Goal: Information Seeking & Learning: Learn about a topic

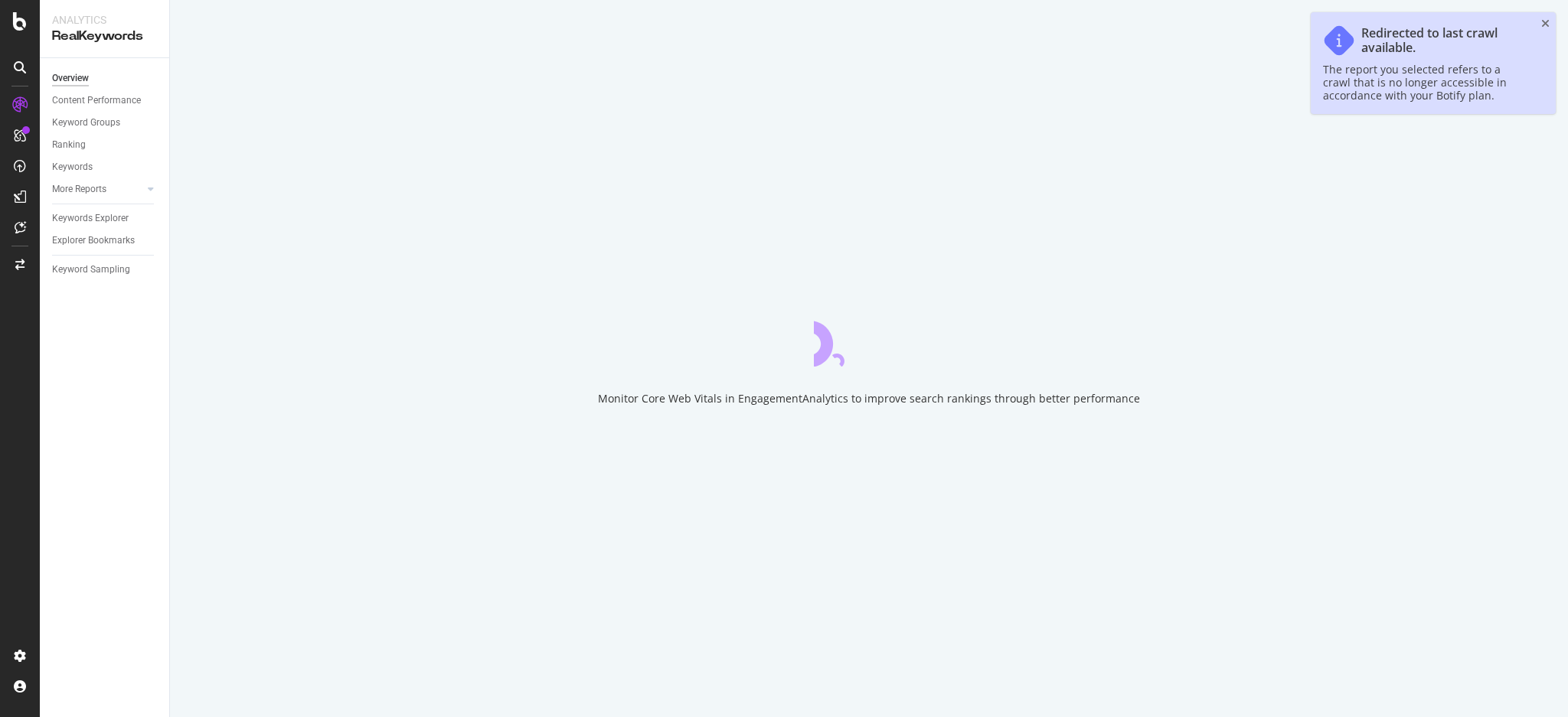
click at [328, 254] on div "Monitor Core Web Vitals in EngagementAnalytics to improve search rankings throu…" at bounding box center [869, 358] width 1398 height 717
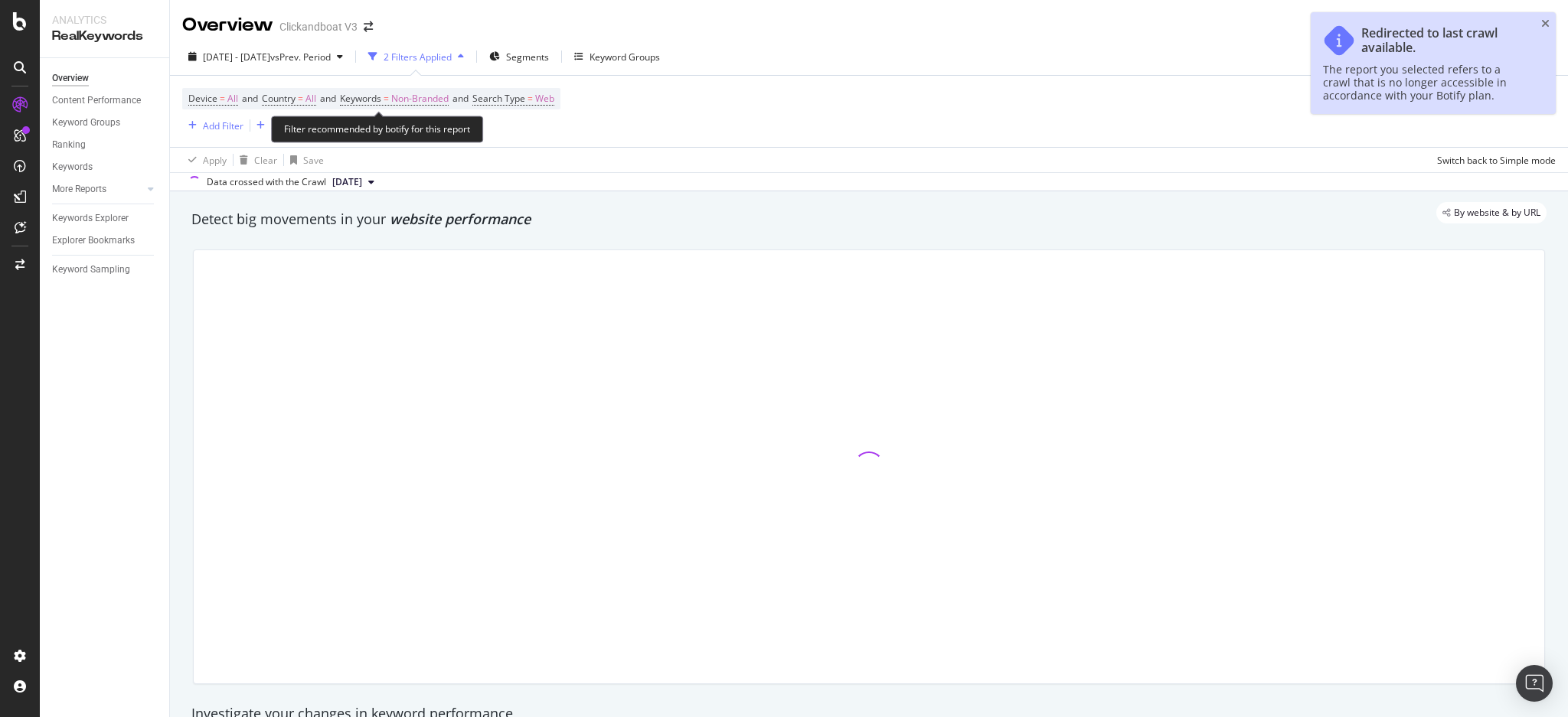
click at [439, 98] on span "Non-Branded" at bounding box center [420, 99] width 58 height 22
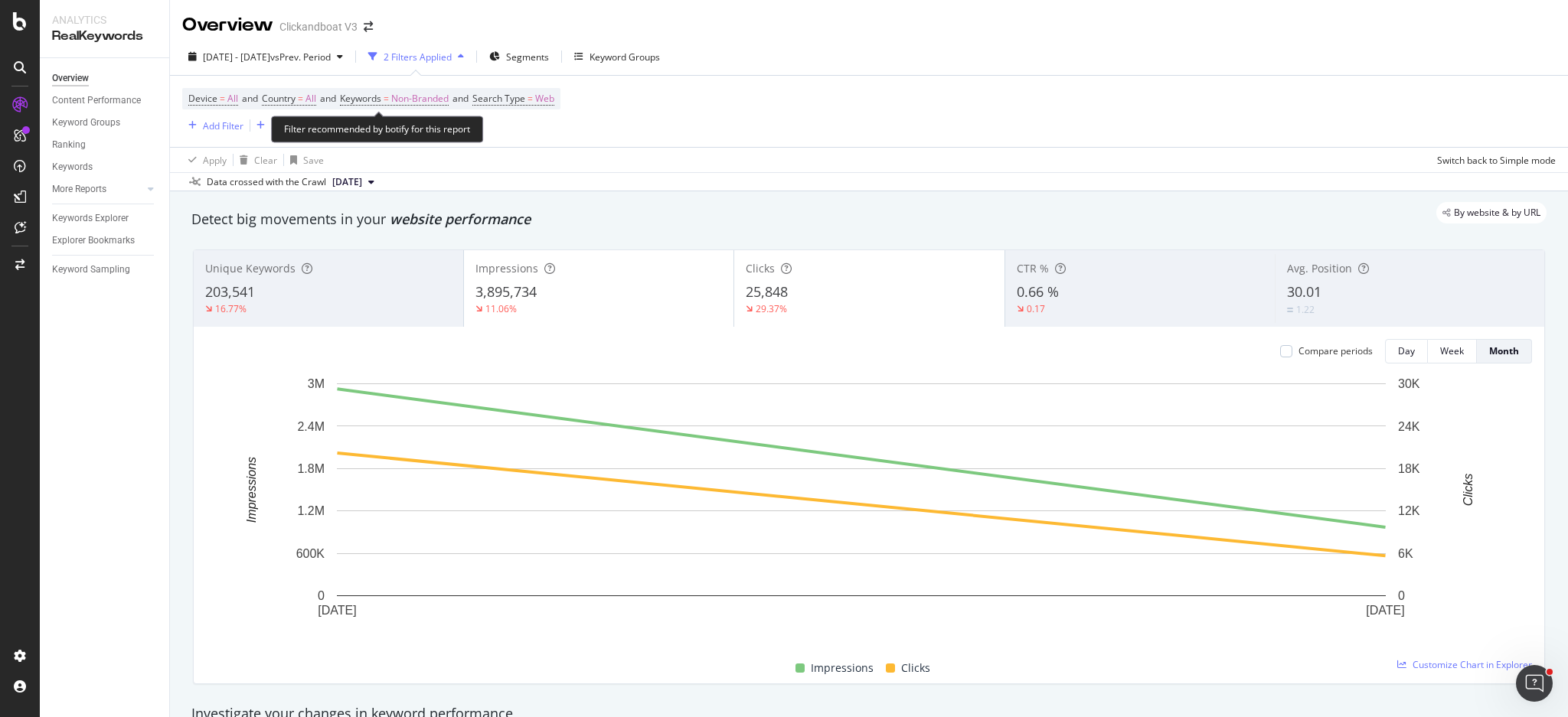
click at [413, 129] on div "Filter recommended by botify for this report" at bounding box center [376, 128] width 212 height 27
click at [431, 98] on span "Non-Branded" at bounding box center [420, 99] width 58 height 22
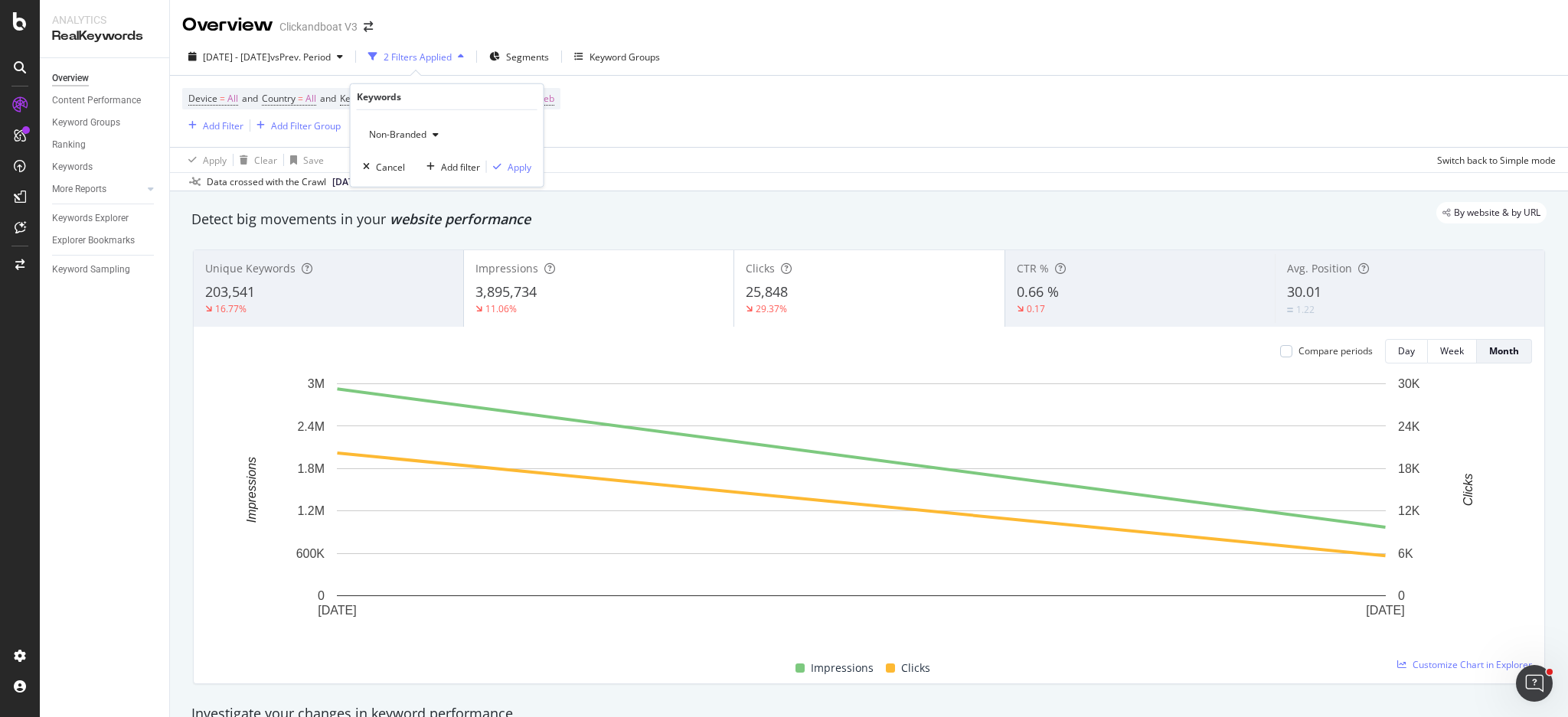
click at [406, 131] on span "Non-Branded" at bounding box center [394, 133] width 64 height 13
click at [417, 250] on span "All" at bounding box center [454, 254] width 156 height 14
click at [517, 169] on div "Apply" at bounding box center [520, 166] width 24 height 13
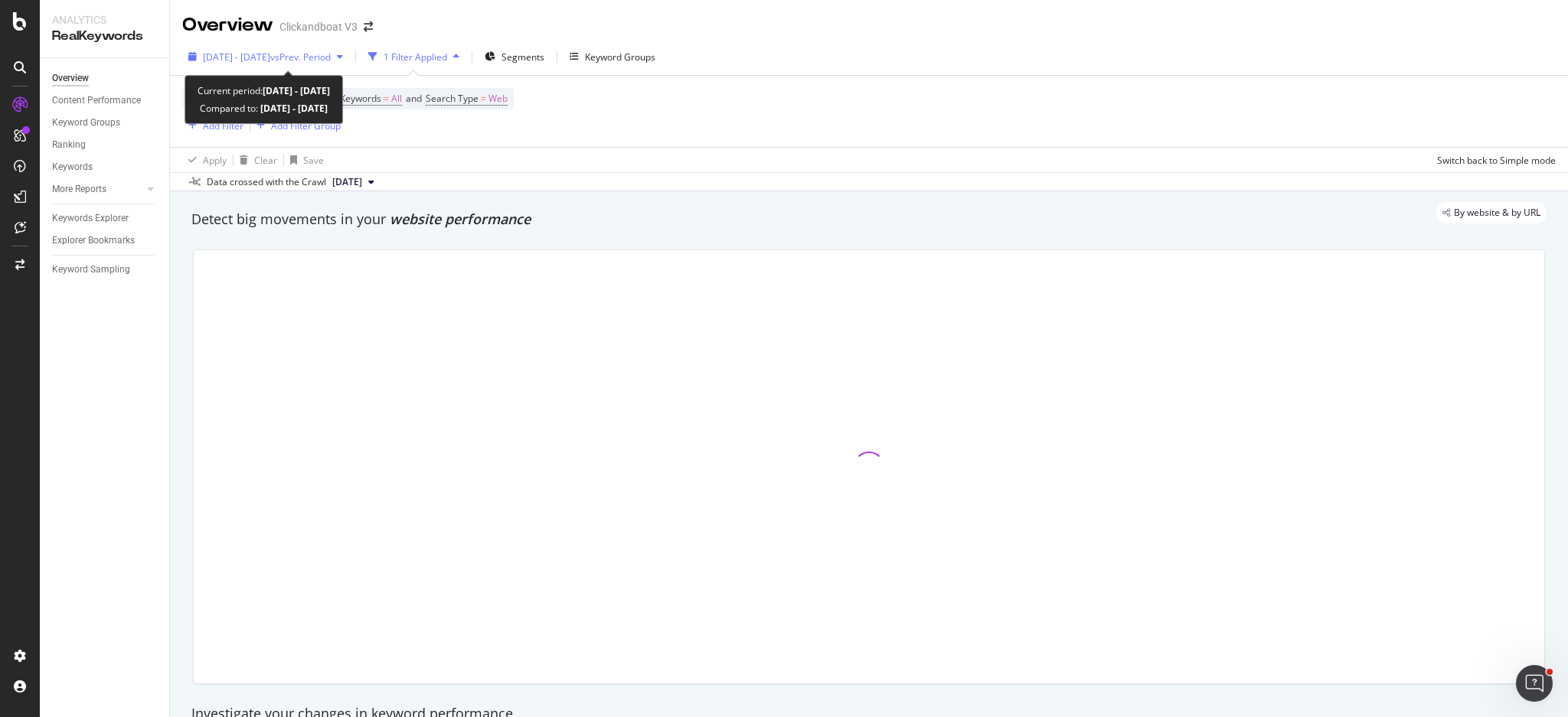
click at [310, 63] on div "[DATE] - [DATE] vs Prev. Period" at bounding box center [266, 56] width 167 height 23
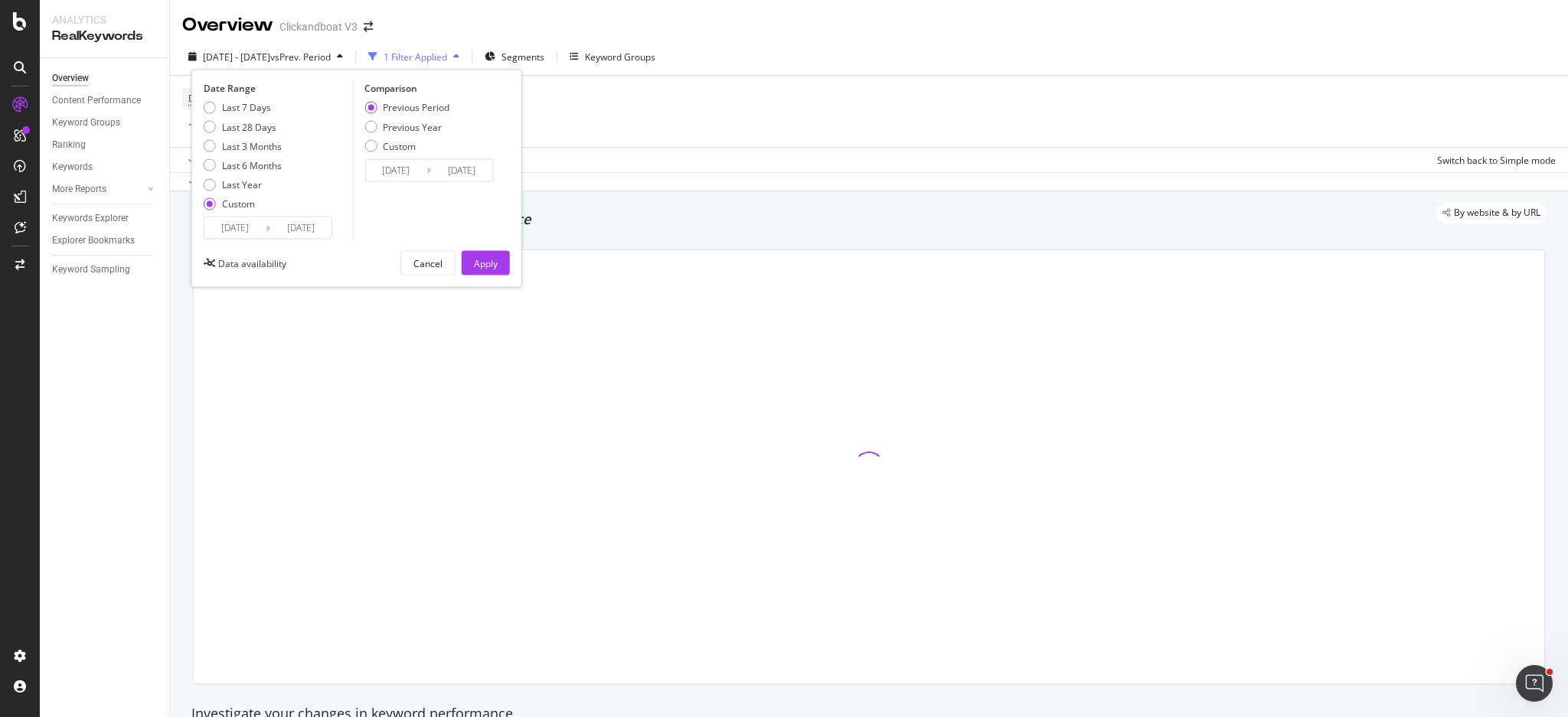
click at [243, 226] on input "[DATE]" at bounding box center [235, 228] width 62 height 22
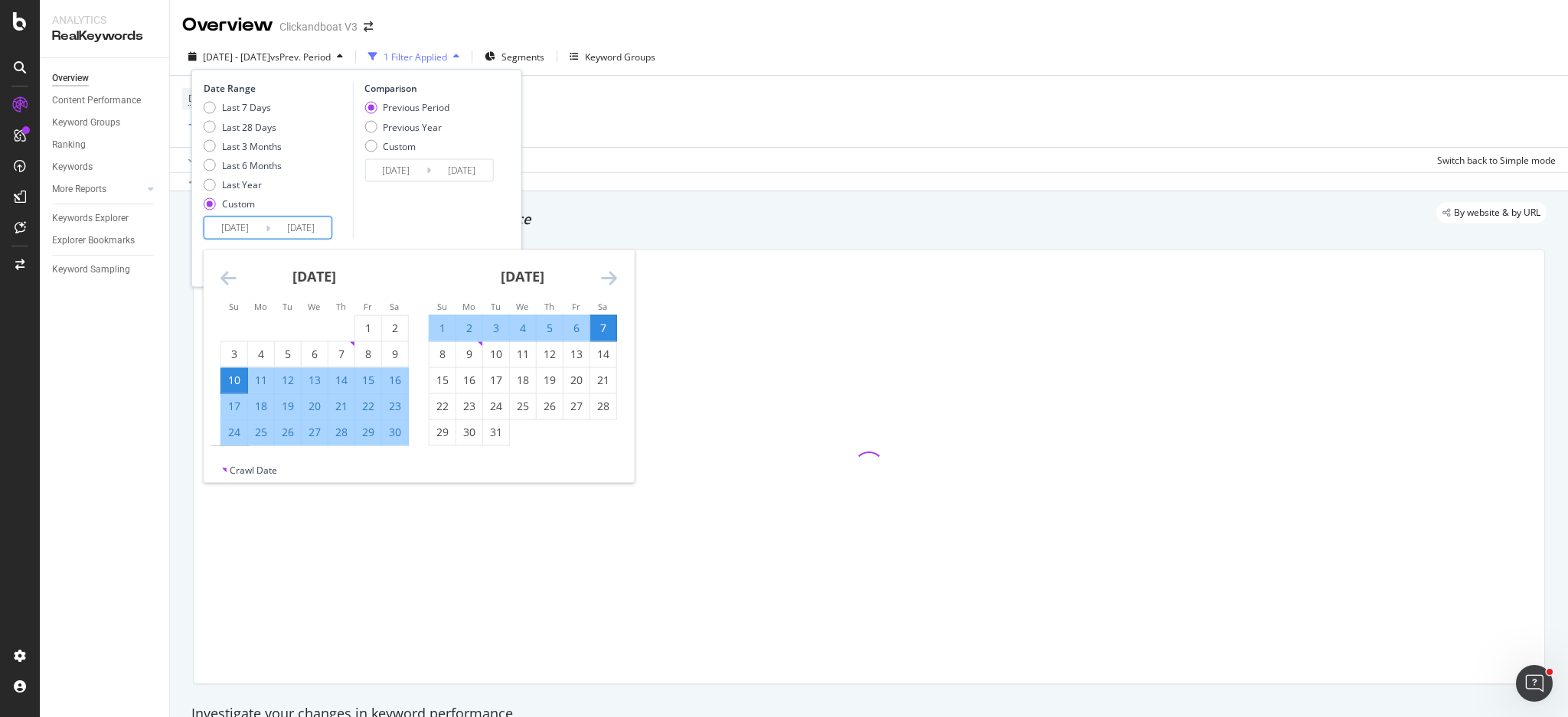
click at [614, 285] on icon "Move forward to switch to the next month." at bounding box center [609, 278] width 16 height 18
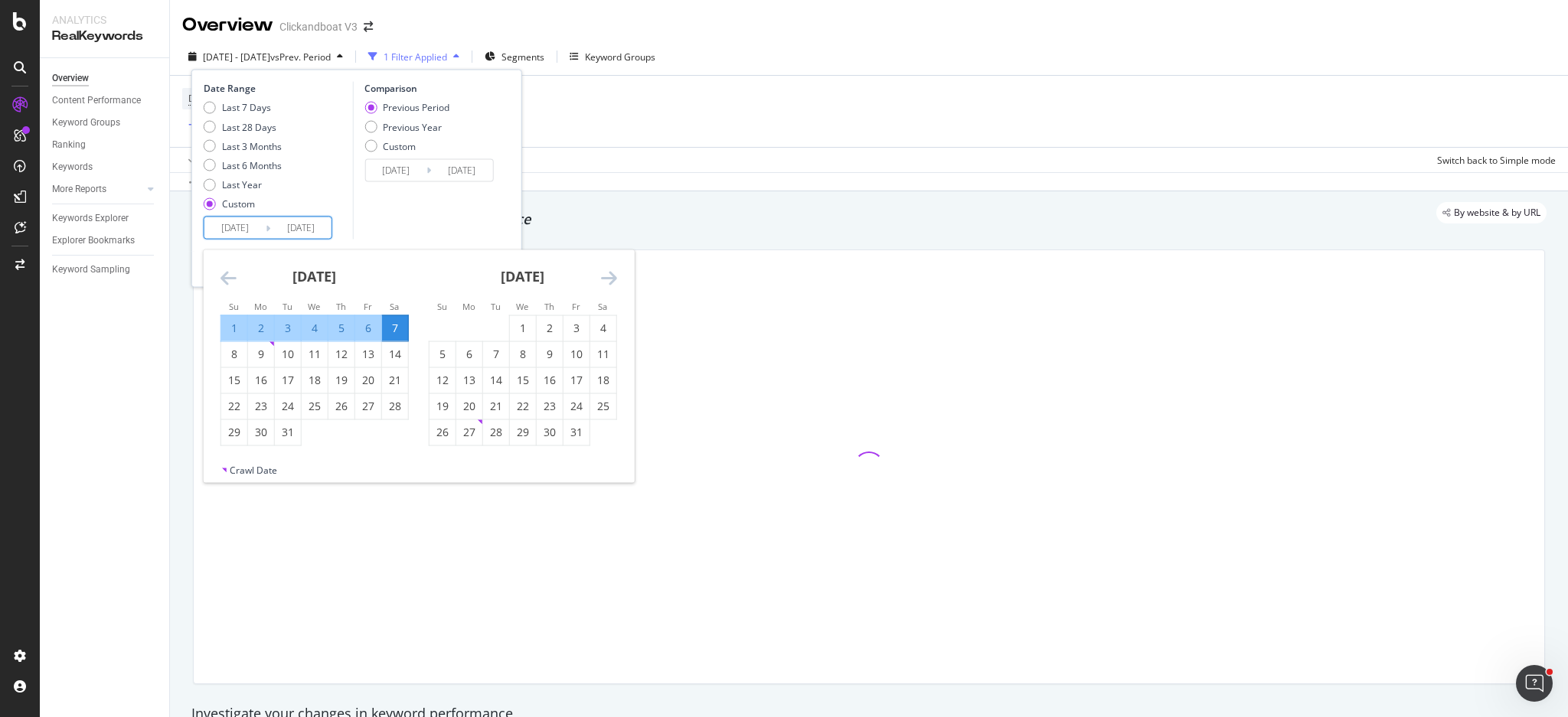
click at [614, 285] on icon "Move forward to switch to the next month." at bounding box center [609, 278] width 16 height 18
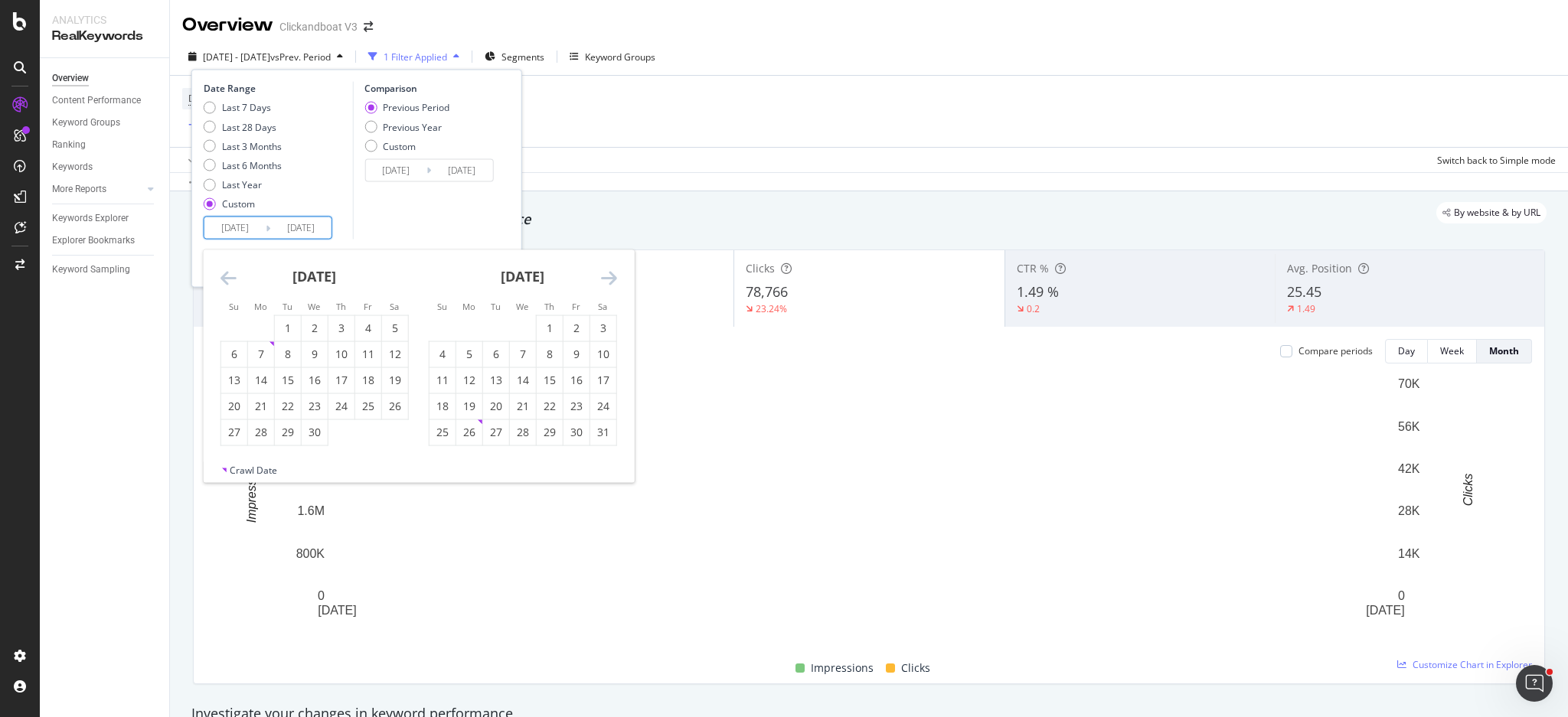
click at [614, 285] on icon "Move forward to switch to the next month." at bounding box center [609, 278] width 16 height 18
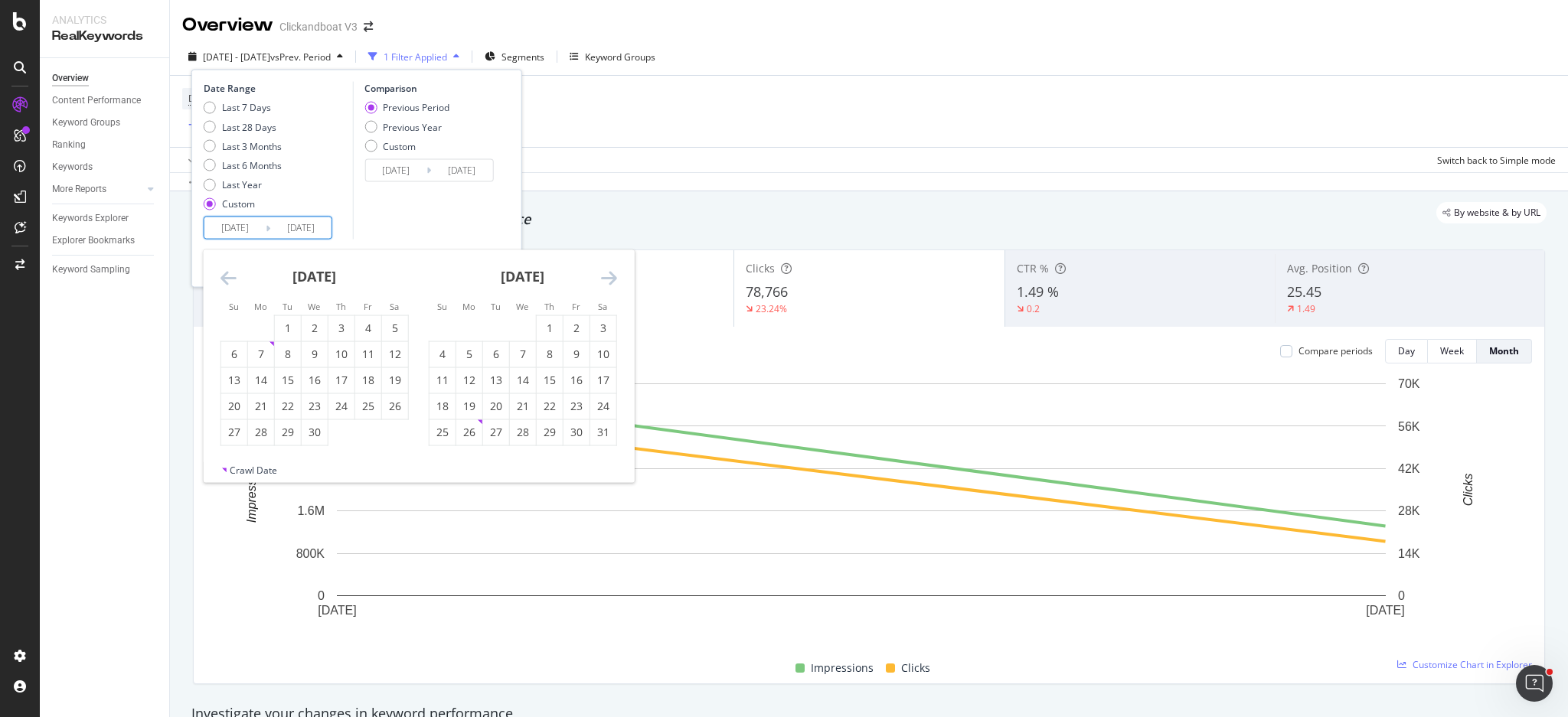
click at [614, 285] on icon "Move forward to switch to the next month." at bounding box center [609, 278] width 16 height 18
click at [614, 283] on icon "Move forward to switch to the next month." at bounding box center [609, 278] width 16 height 18
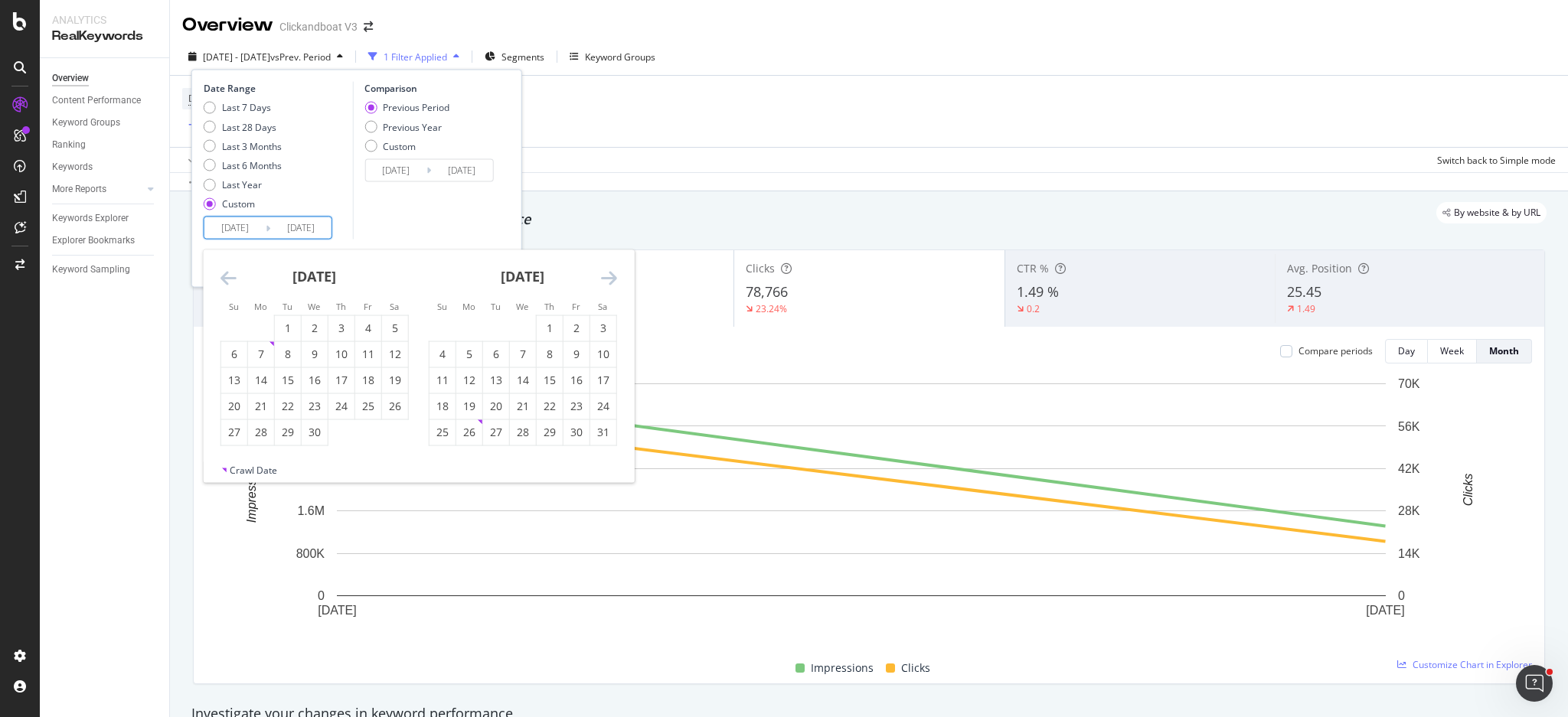
click at [614, 283] on icon "Move forward to switch to the next month." at bounding box center [609, 278] width 16 height 18
click at [606, 273] on icon "Move forward to switch to the next month." at bounding box center [609, 278] width 16 height 18
click at [234, 280] on icon "Move backward to switch to the previous month." at bounding box center [228, 278] width 16 height 18
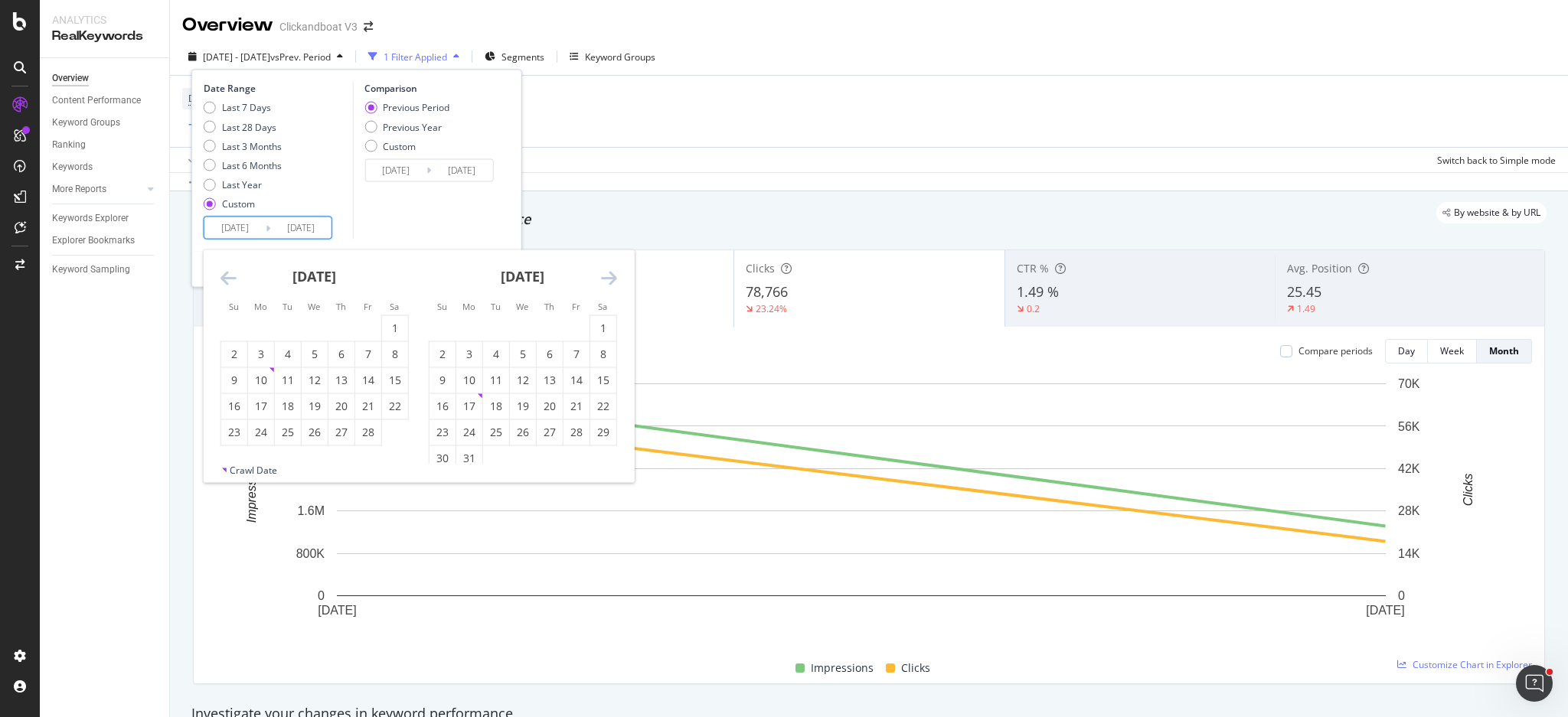
click at [598, 280] on div "[DATE]" at bounding box center [523, 282] width 188 height 65
click at [614, 280] on icon "Move forward to switch to the next month." at bounding box center [609, 278] width 16 height 18
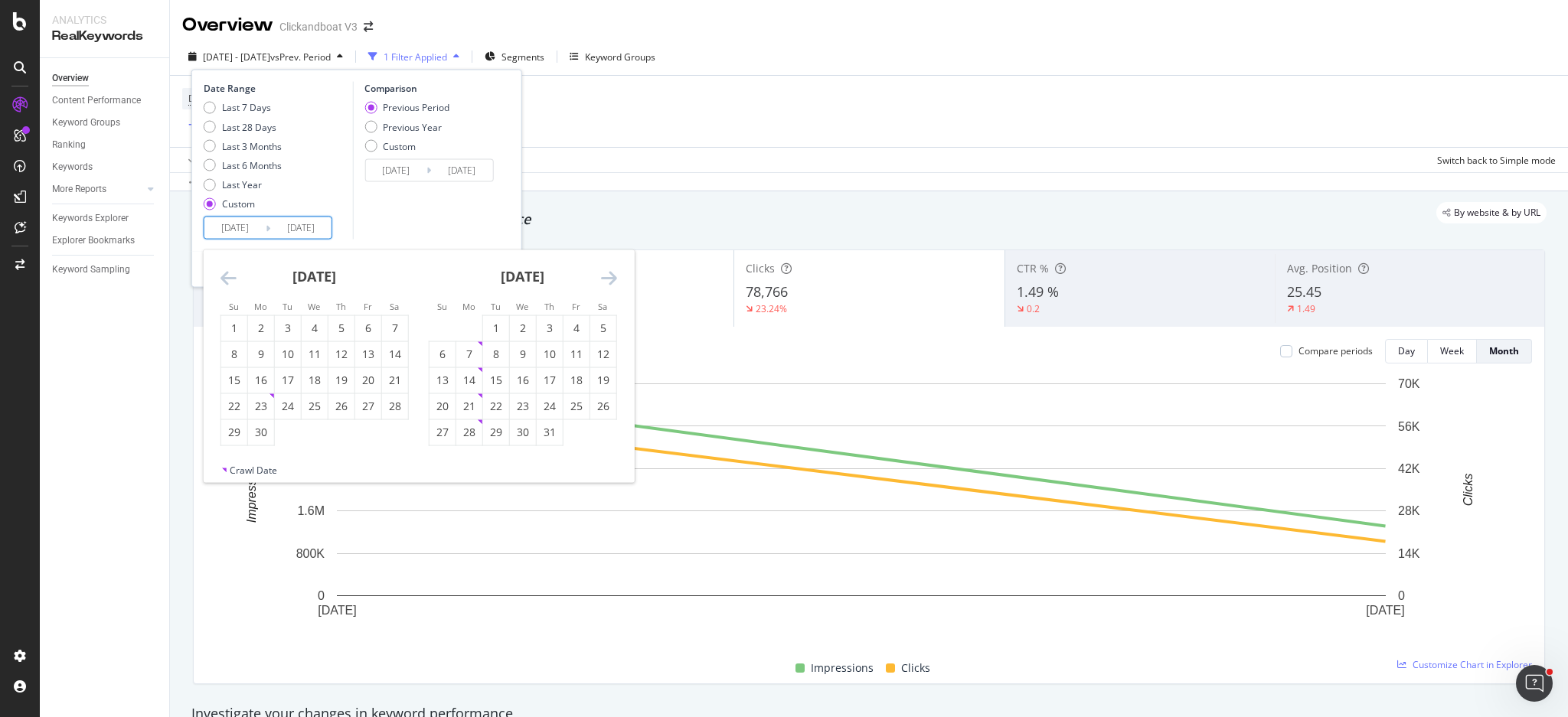
click at [614, 280] on icon "Move forward to switch to the next month." at bounding box center [609, 278] width 16 height 18
click at [579, 331] on div "1" at bounding box center [576, 328] width 26 height 15
type input "[DATE]"
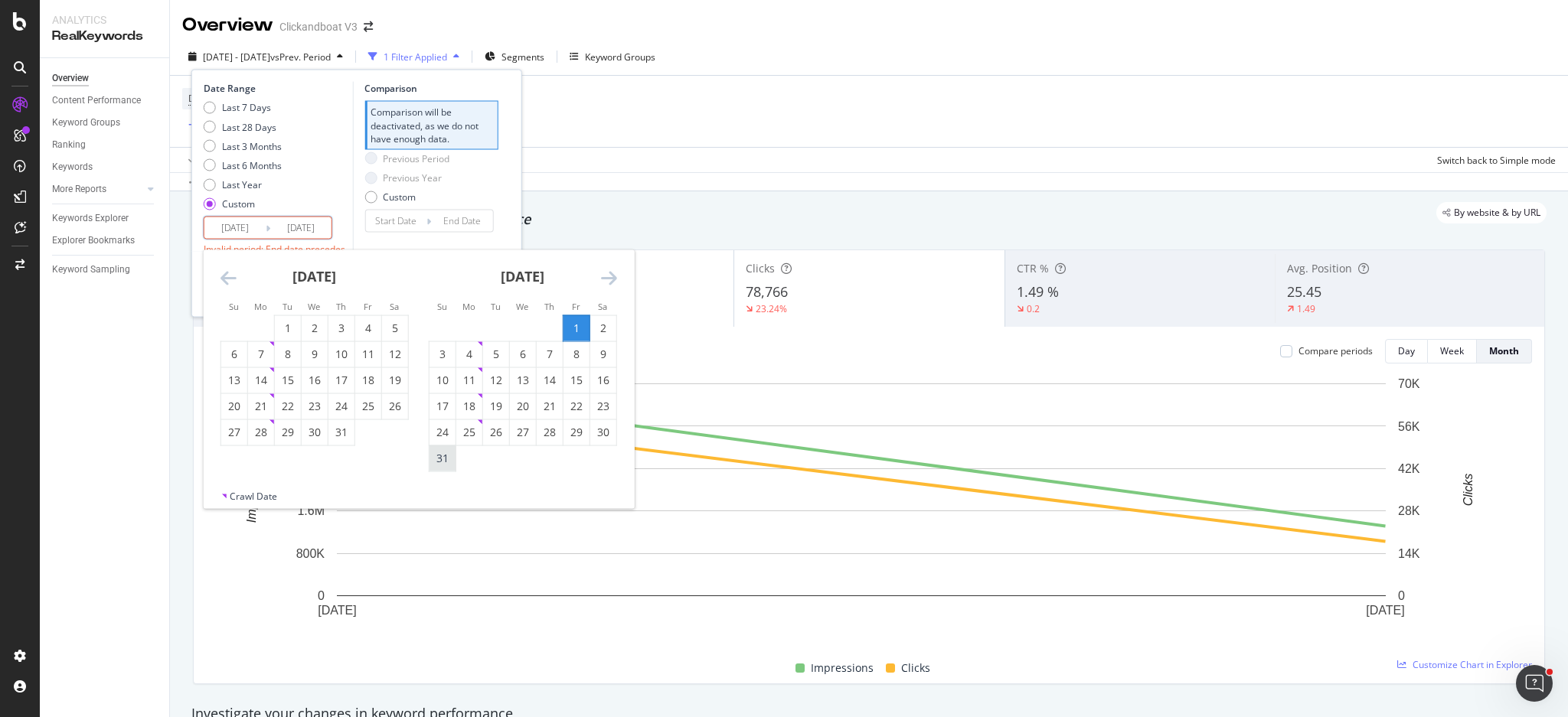
click at [439, 464] on div "31" at bounding box center [442, 458] width 26 height 15
type input "[DATE]"
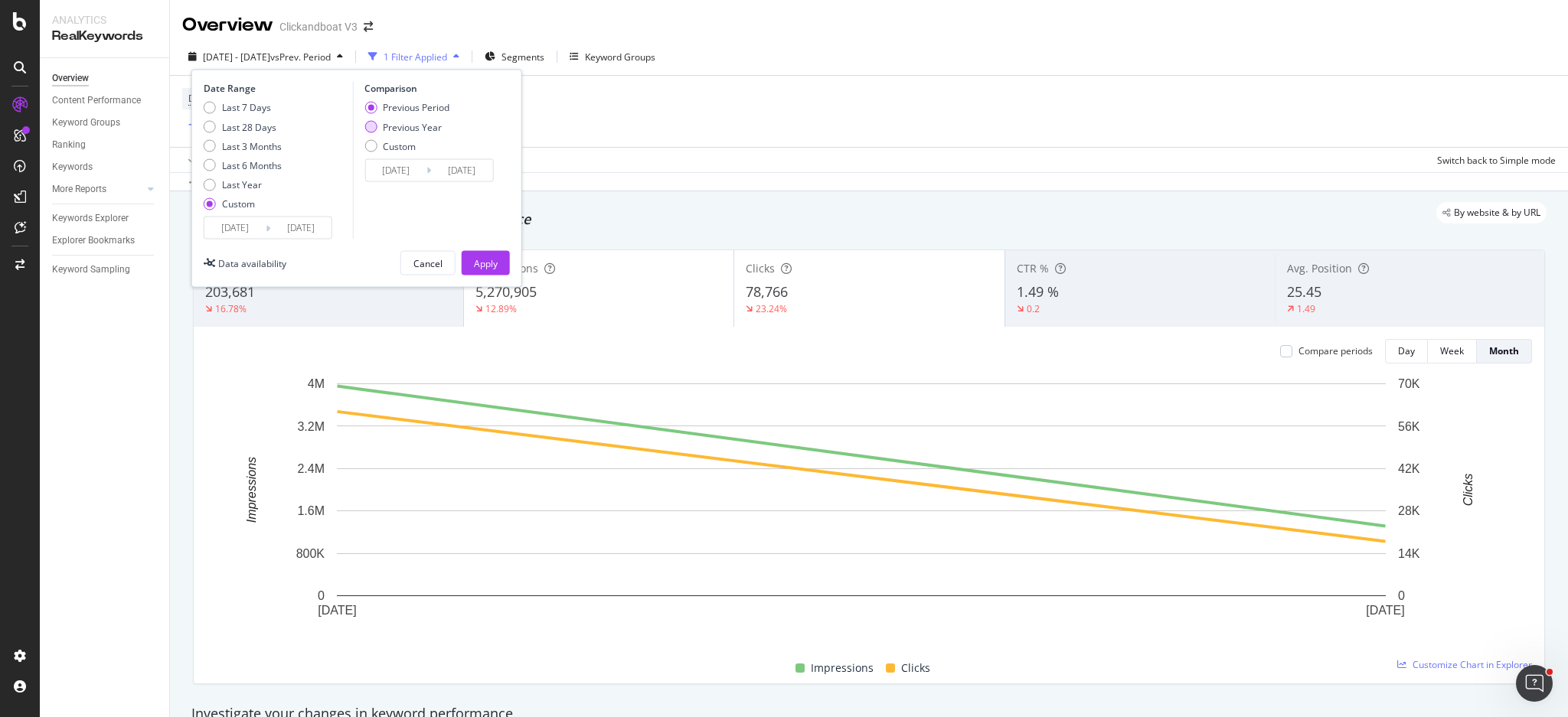
click at [416, 120] on div "Previous Year" at bounding box center [411, 126] width 59 height 13
type input "[DATE]"
click at [479, 258] on div "Apply" at bounding box center [486, 263] width 24 height 13
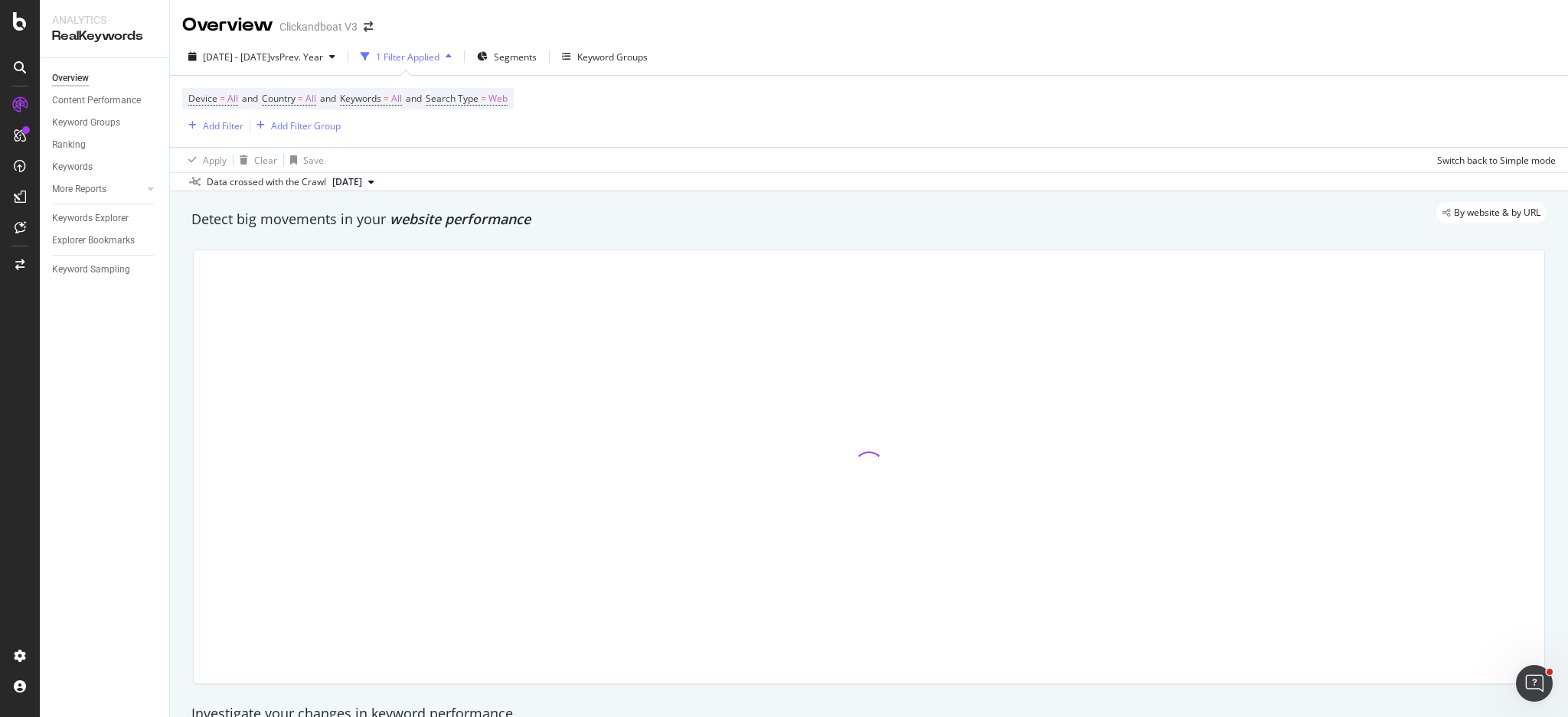
click at [681, 227] on div "Detect big movements in your website performance" at bounding box center [868, 220] width 1355 height 20
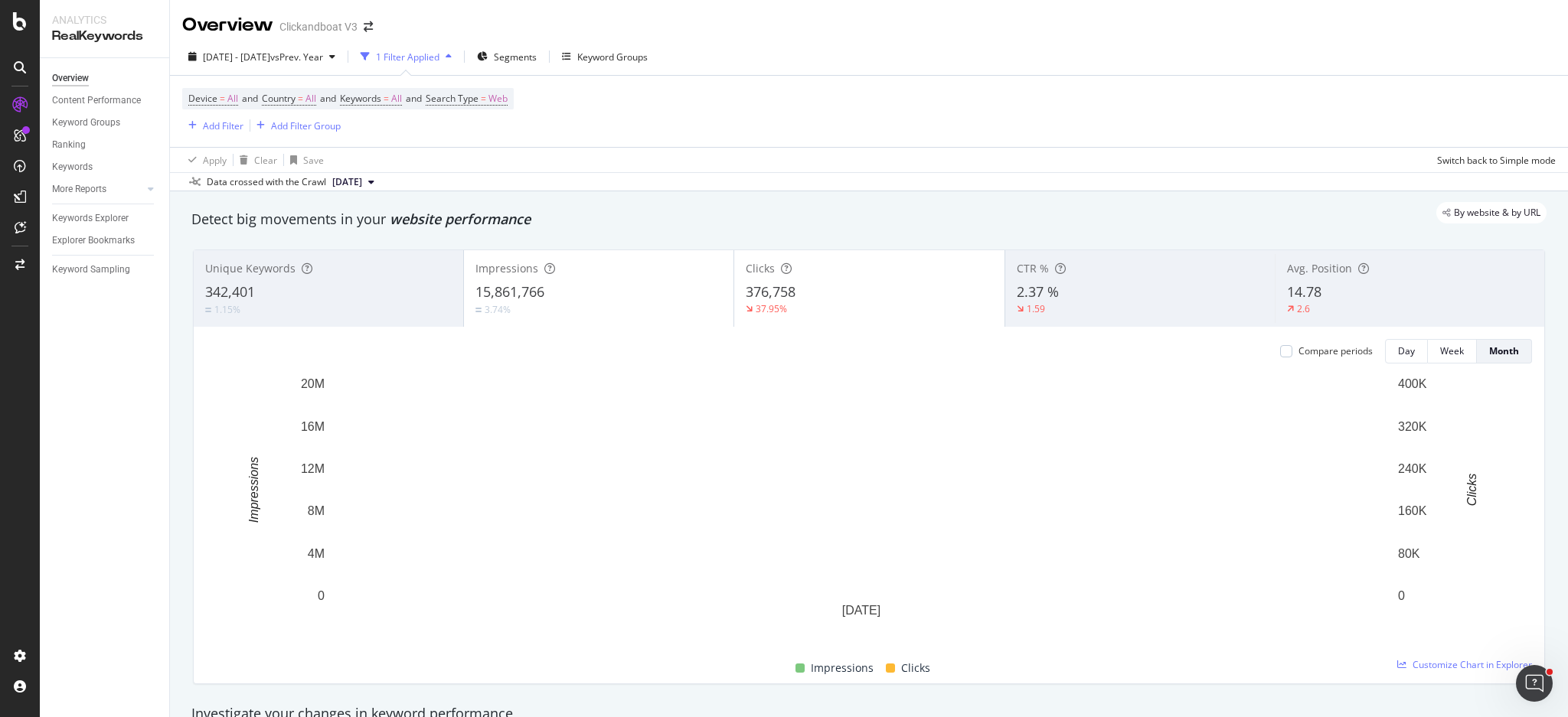
click at [642, 283] on div "15,861,766" at bounding box center [598, 293] width 247 height 20
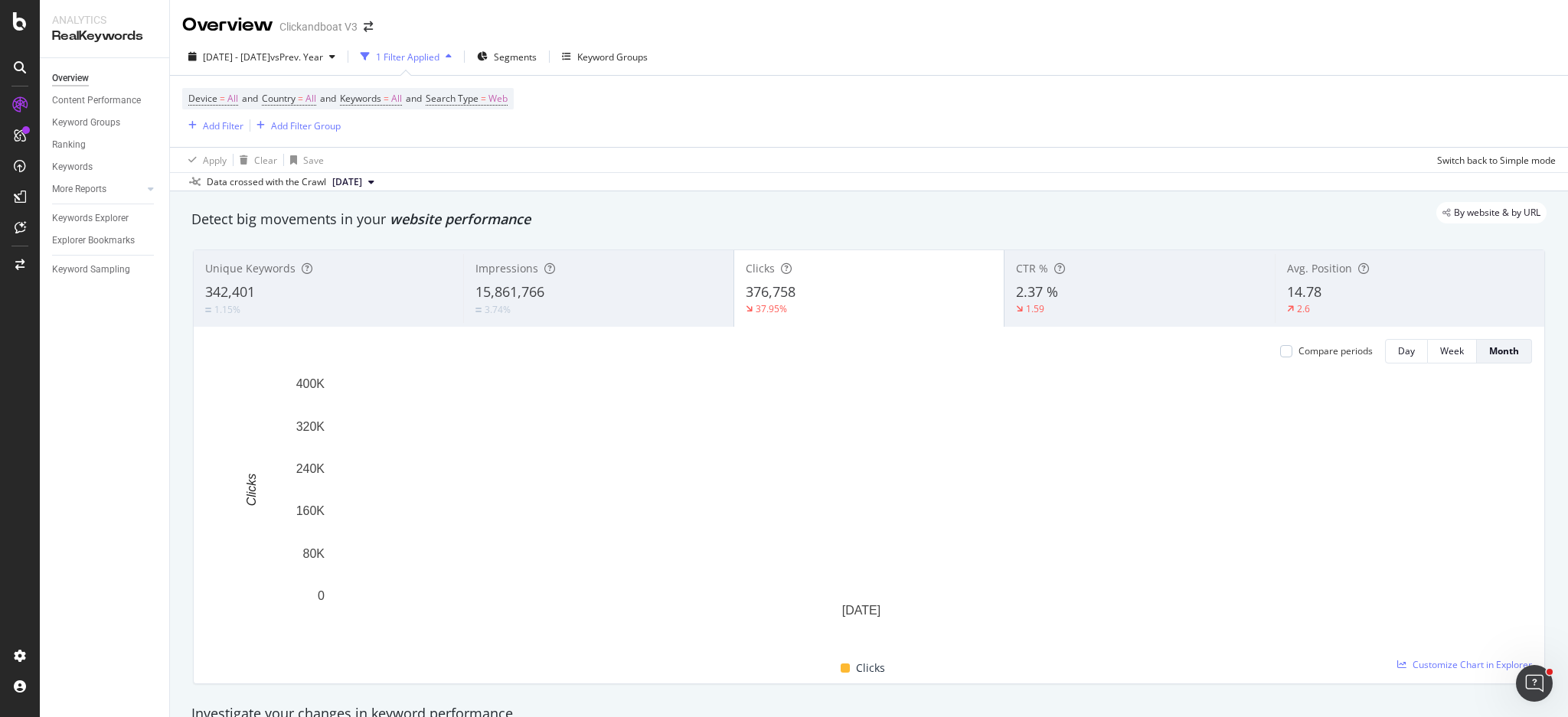
scroll to position [1, 0]
click at [323, 57] on span "vs Prev. Year" at bounding box center [296, 56] width 53 height 13
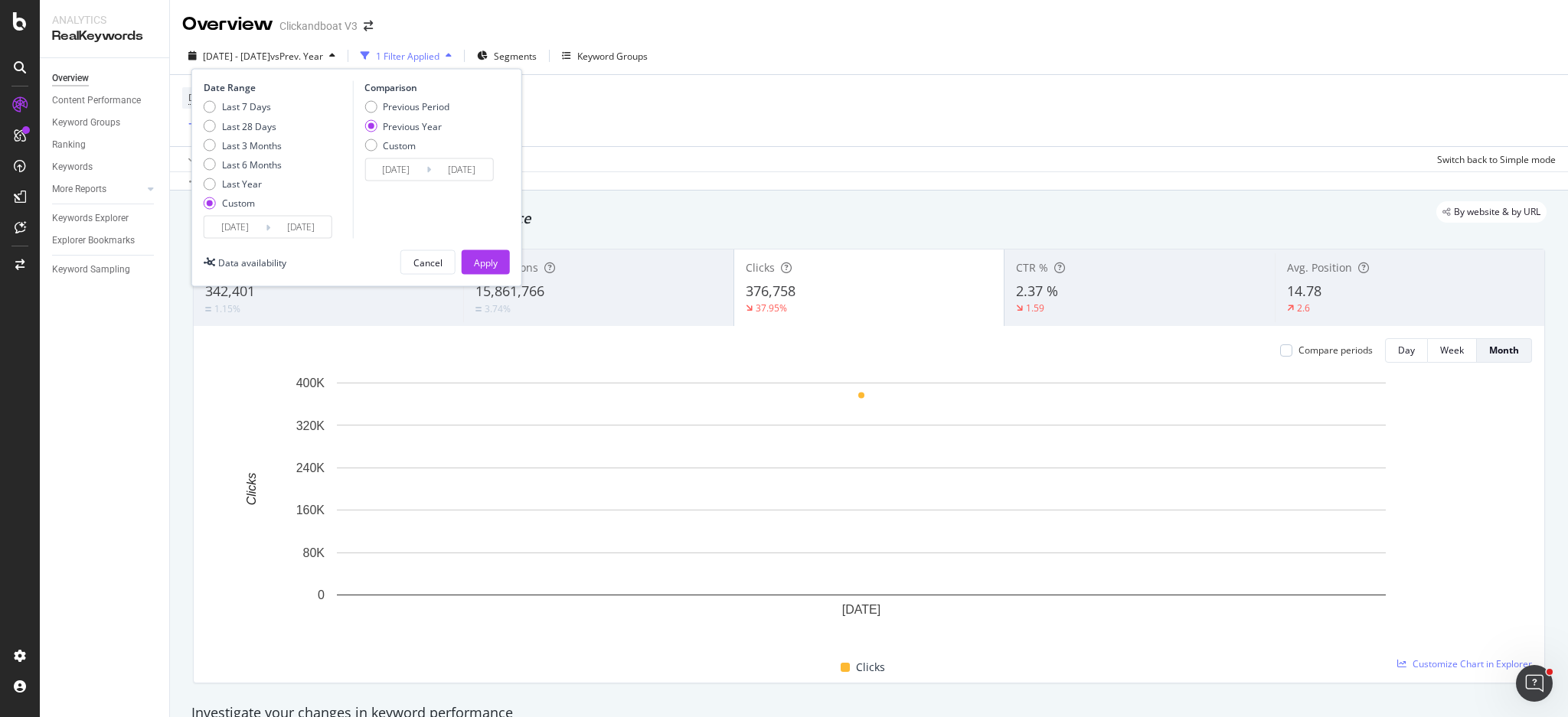
click at [220, 232] on input "[DATE]" at bounding box center [235, 228] width 62 height 22
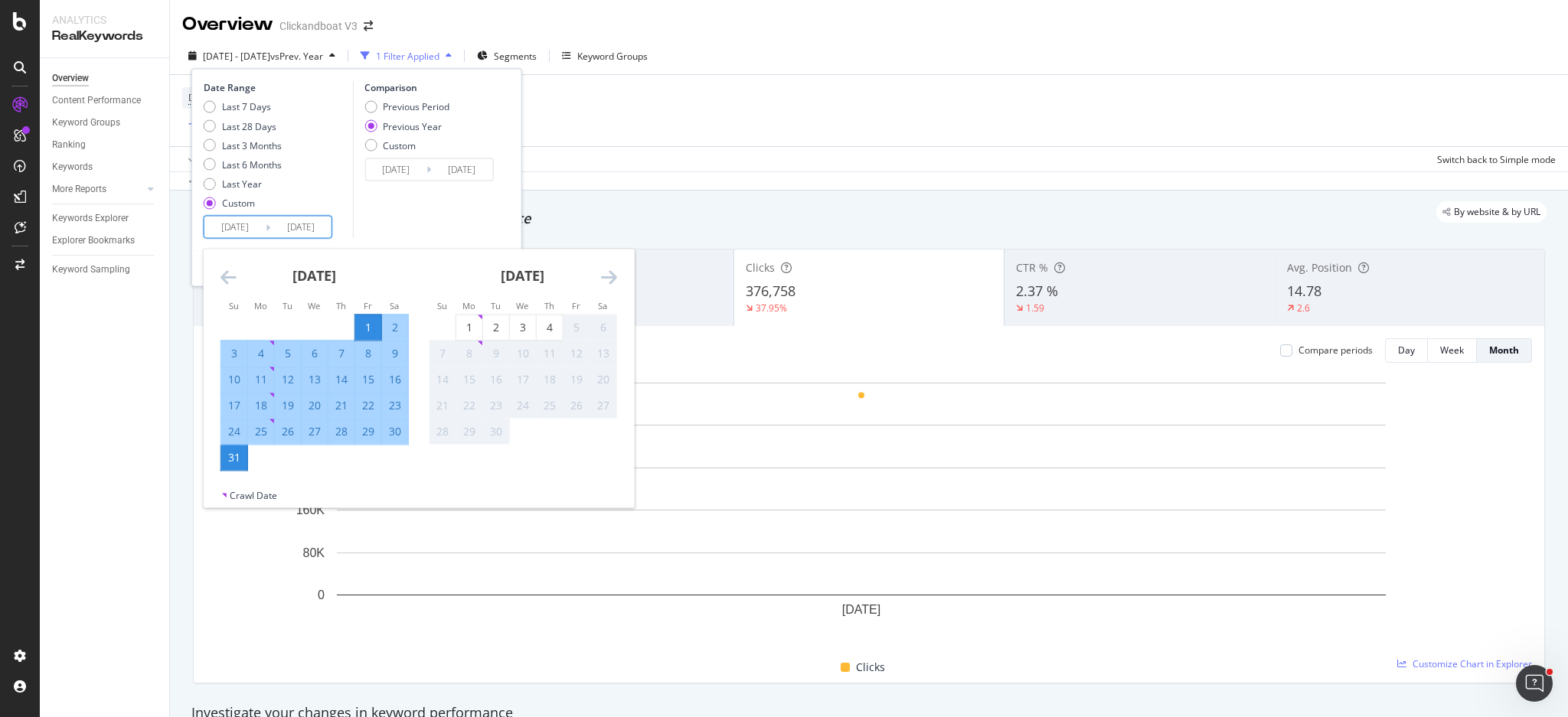
click at [234, 276] on icon "Move backward to switch to the previous month." at bounding box center [228, 277] width 16 height 18
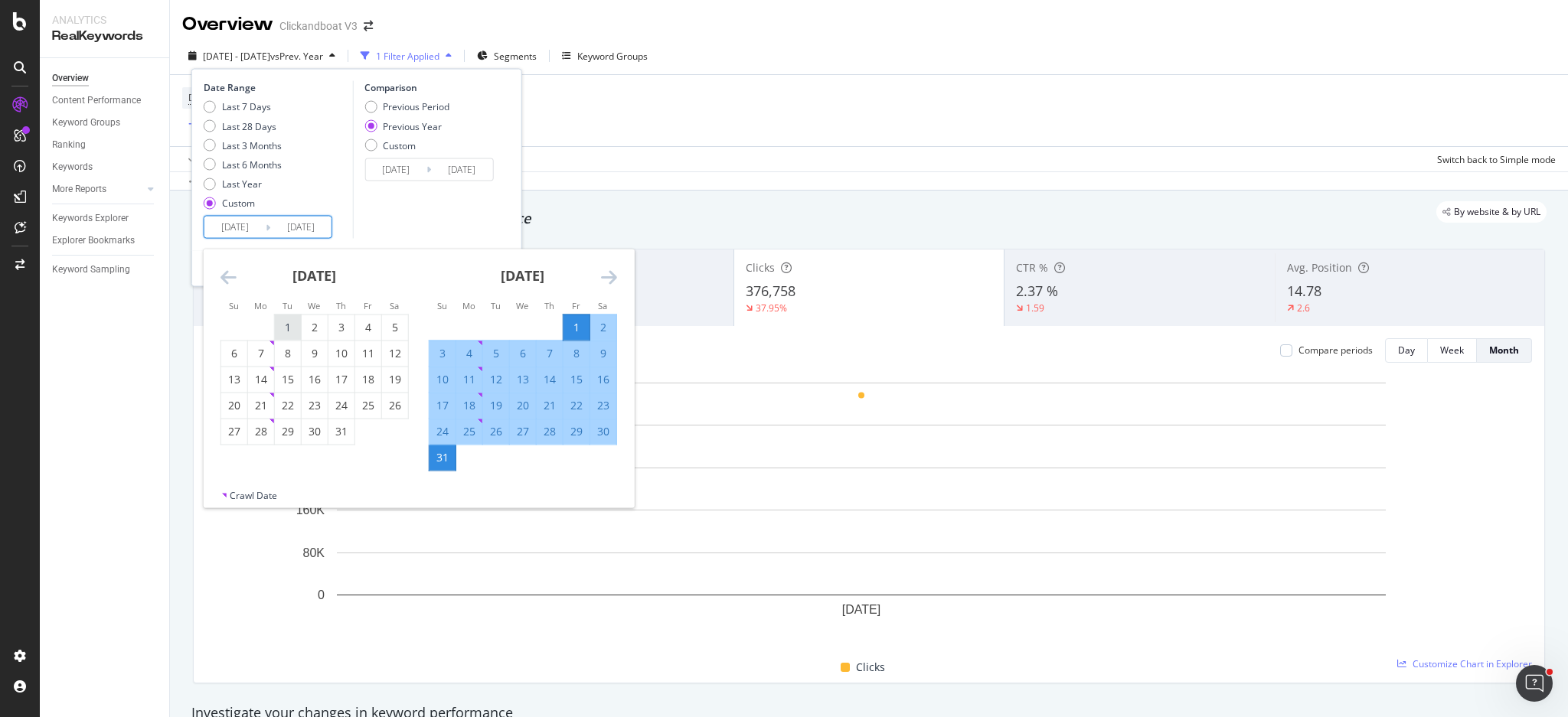
click at [292, 324] on div "1" at bounding box center [288, 327] width 26 height 15
type input "[DATE]"
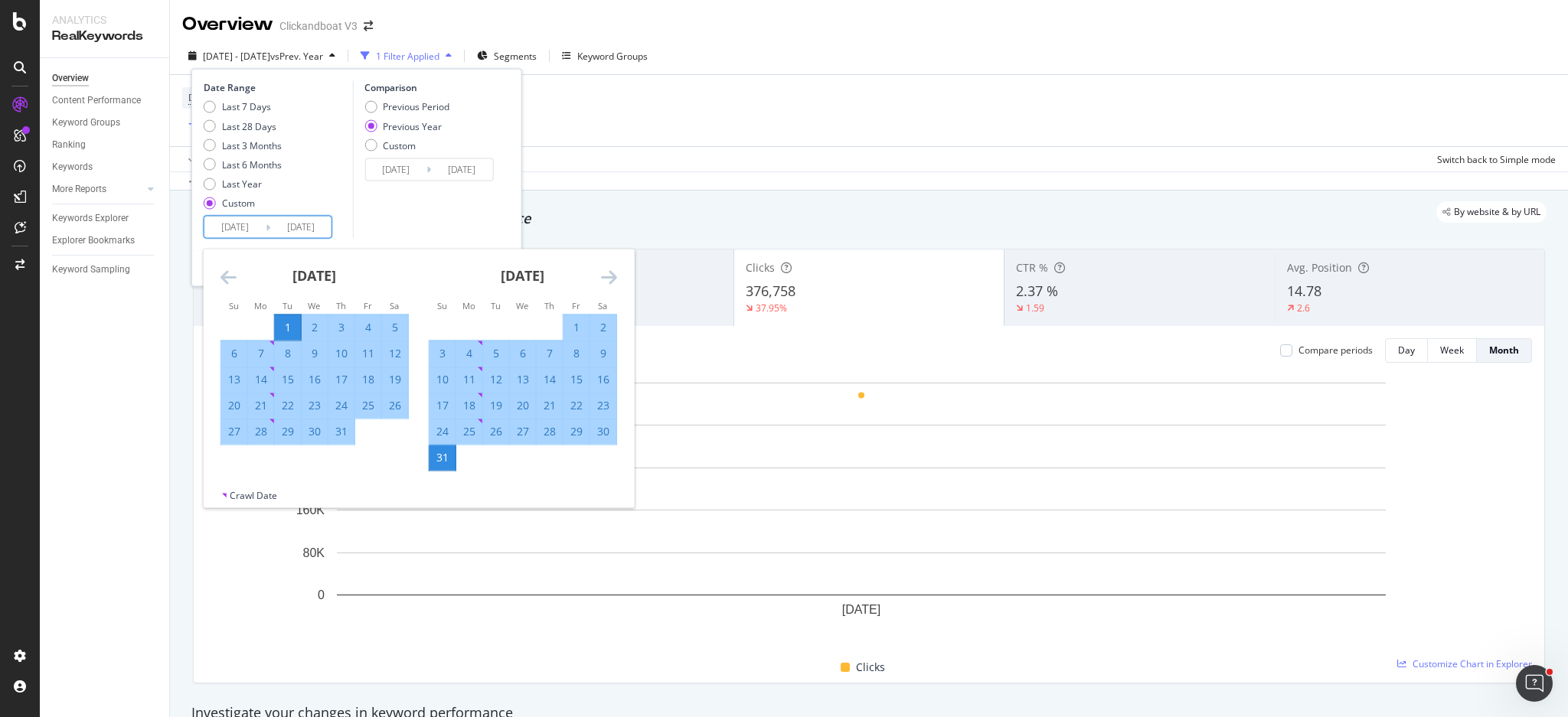
click at [483, 208] on div "Comparison Previous Period Previous Year Custom [DATE] Navigate forward to inte…" at bounding box center [425, 160] width 145 height 157
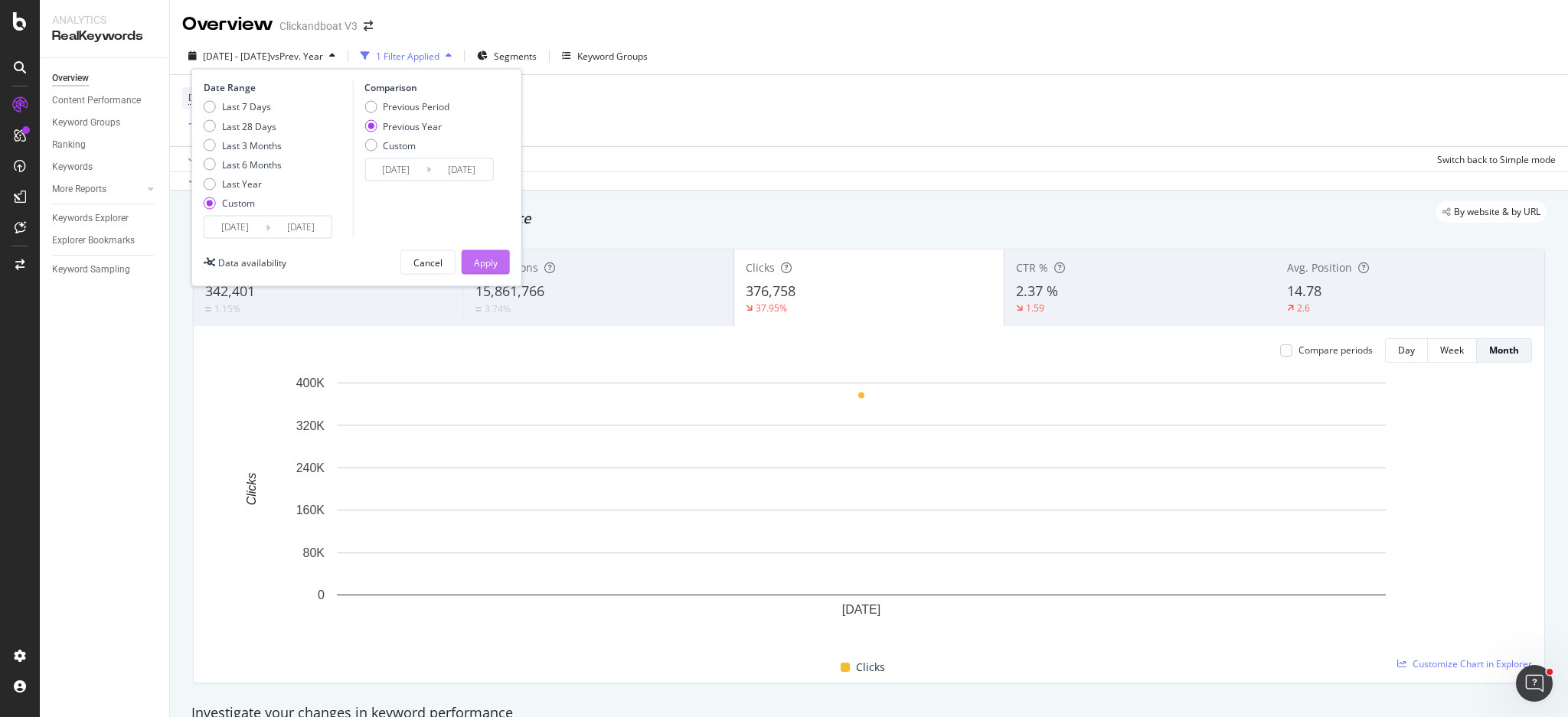
click at [502, 261] on button "Apply" at bounding box center [486, 262] width 48 height 25
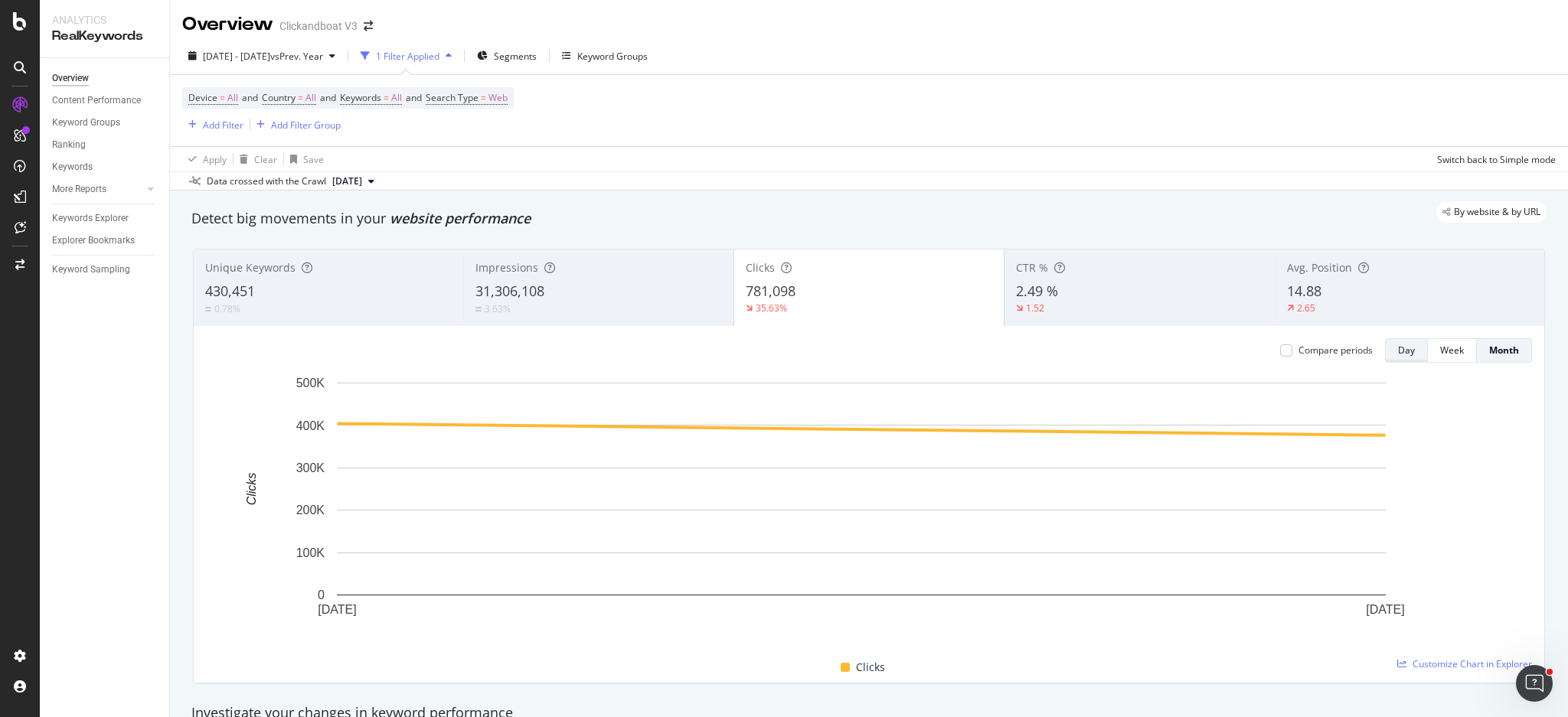
click at [1398, 354] on div "Day" at bounding box center [1406, 350] width 17 height 13
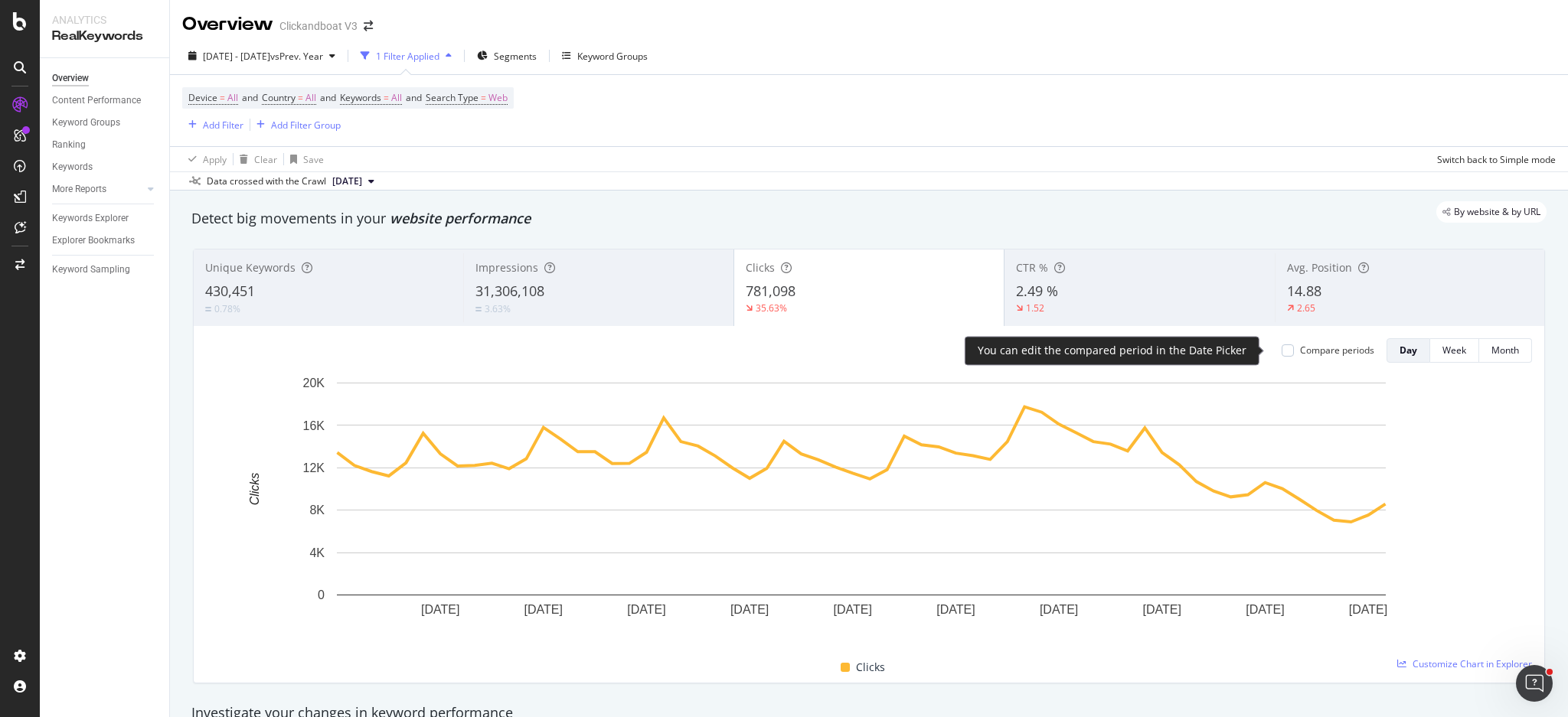
click at [1300, 351] on div "Compare periods" at bounding box center [1337, 350] width 75 height 13
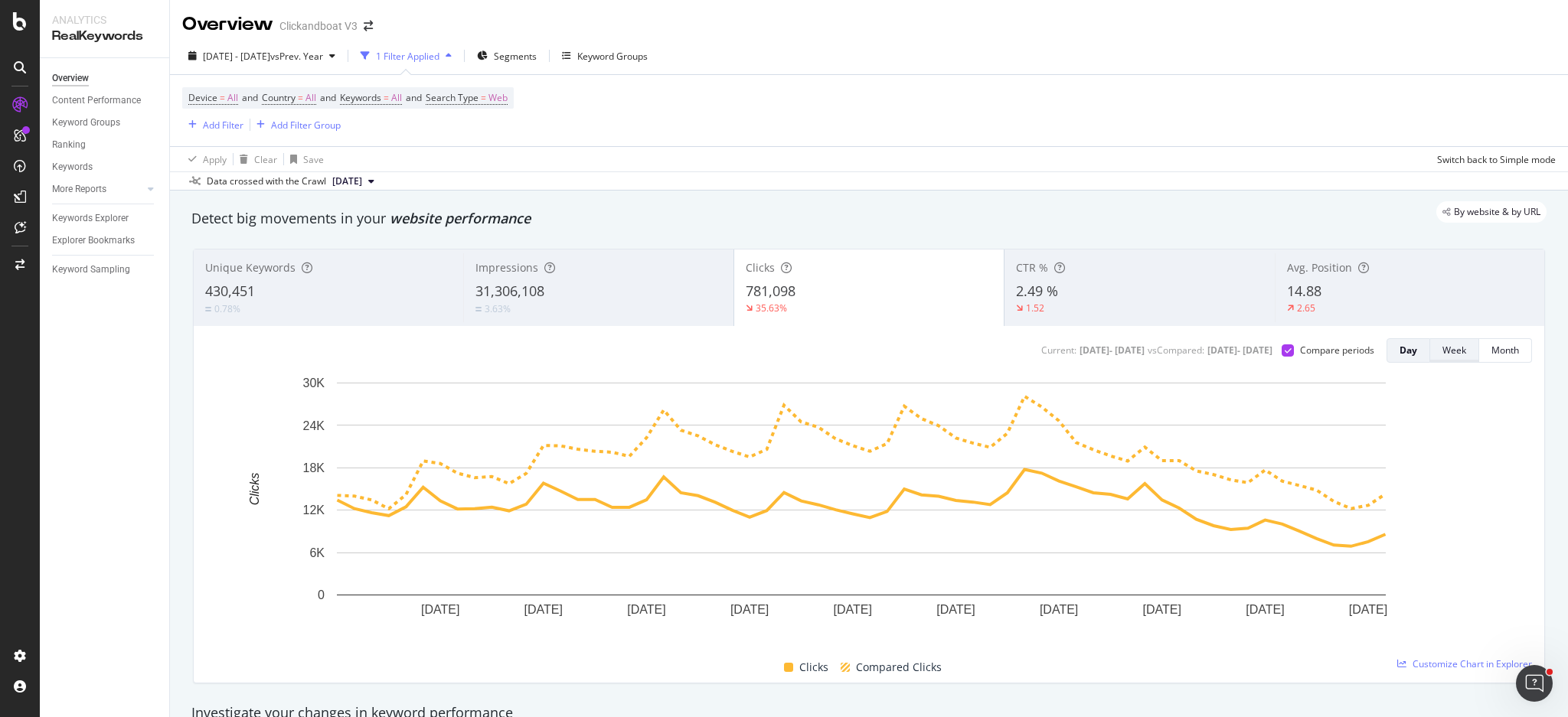
click at [1443, 357] on div "Week" at bounding box center [1455, 350] width 24 height 13
